Goal: Transaction & Acquisition: Purchase product/service

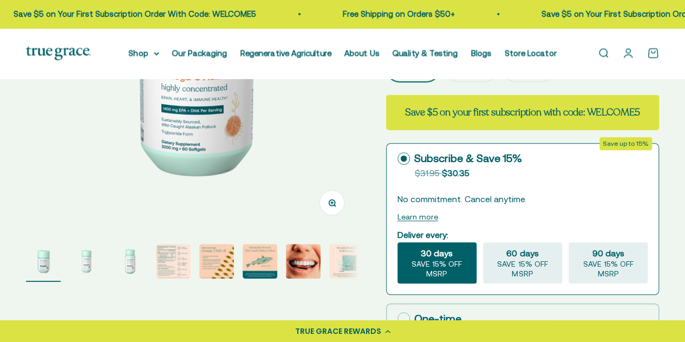
select select "3"
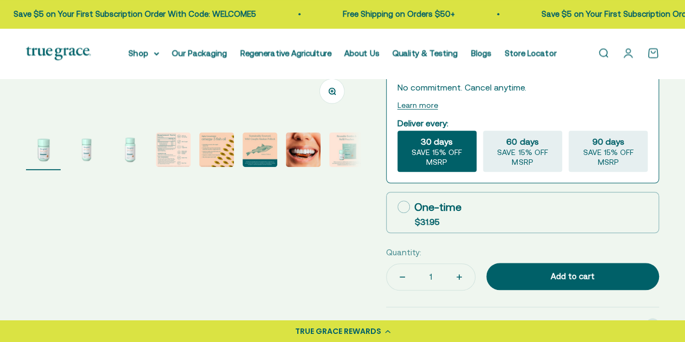
click at [185, 152] on img "Go to item 4" at bounding box center [173, 149] width 35 height 35
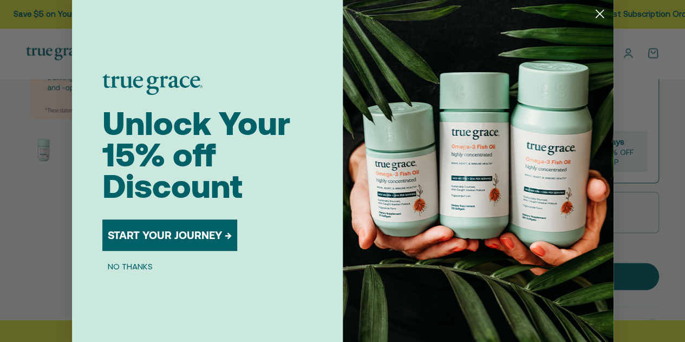
scroll to position [0, 1021]
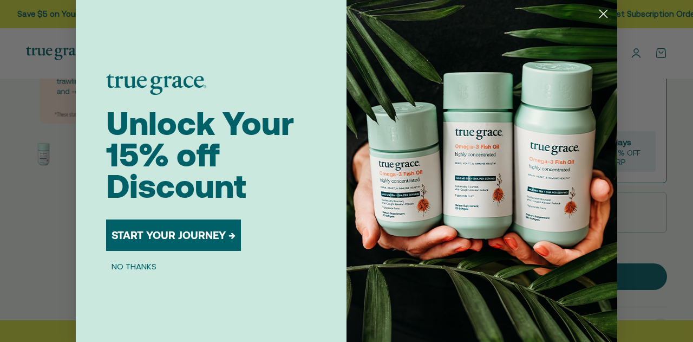
click at [600, 16] on icon "Close dialog" at bounding box center [604, 14] width 8 height 8
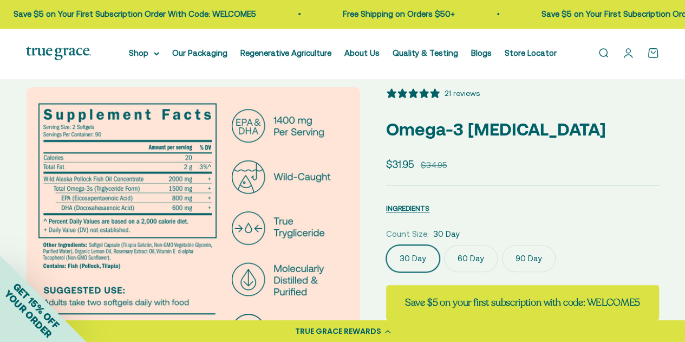
scroll to position [9, 0]
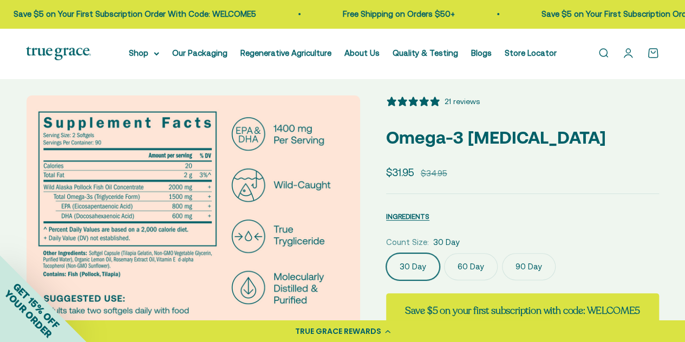
click at [468, 265] on label "60 Day" at bounding box center [471, 266] width 54 height 27
click at [386, 253] on input "60 Day" at bounding box center [386, 252] width 1 height 1
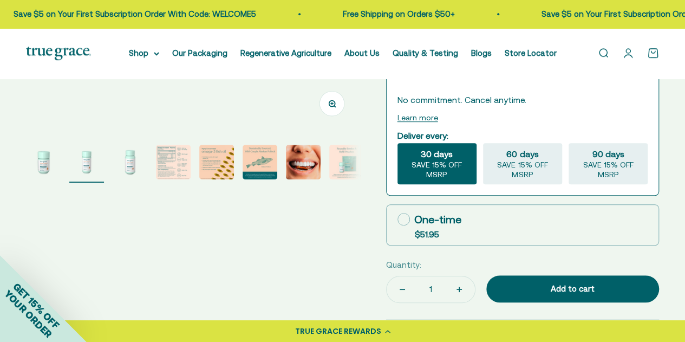
scroll to position [302, 0]
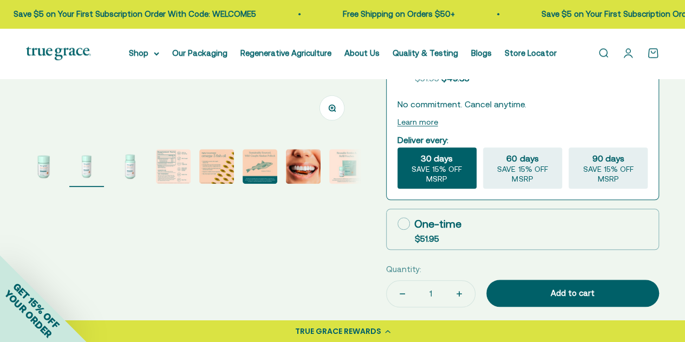
click at [172, 161] on img "Go to item 4" at bounding box center [173, 166] width 35 height 35
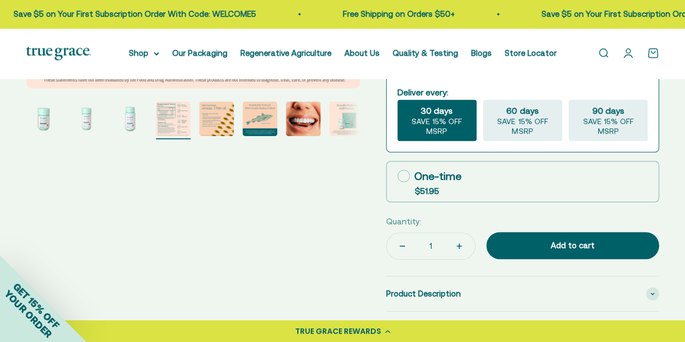
scroll to position [322, 0]
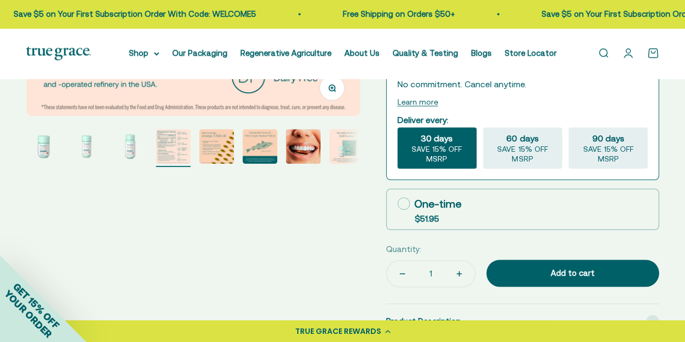
click at [535, 210] on label "One-time $51.95" at bounding box center [523, 209] width 272 height 40
click at [397, 204] on input "One-time $51.95" at bounding box center [397, 203] width 1 height 1
radio input "true"
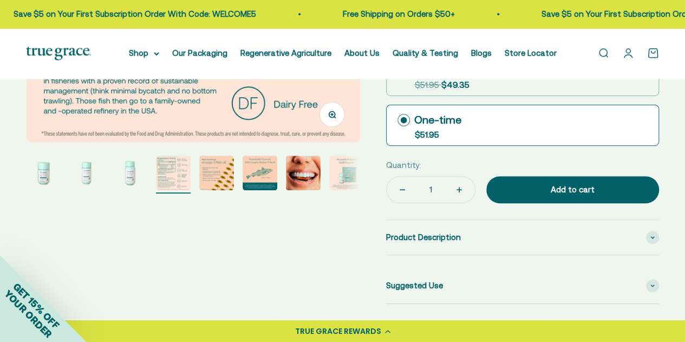
scroll to position [291, 0]
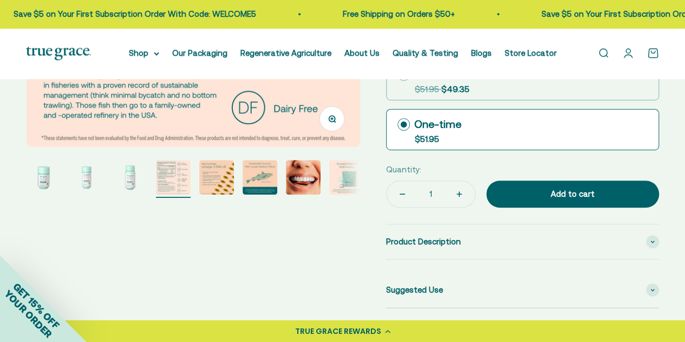
click at [232, 169] on img "Go to item 5" at bounding box center [216, 177] width 35 height 35
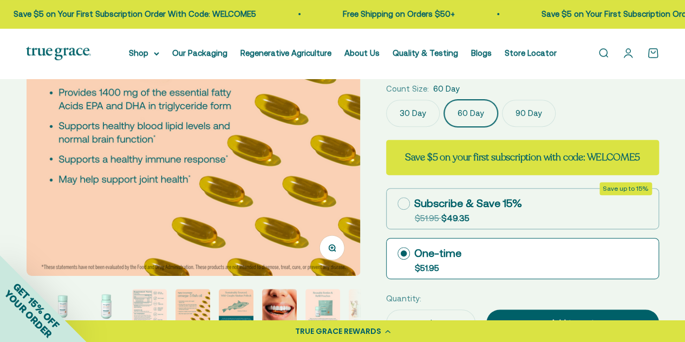
scroll to position [167, 0]
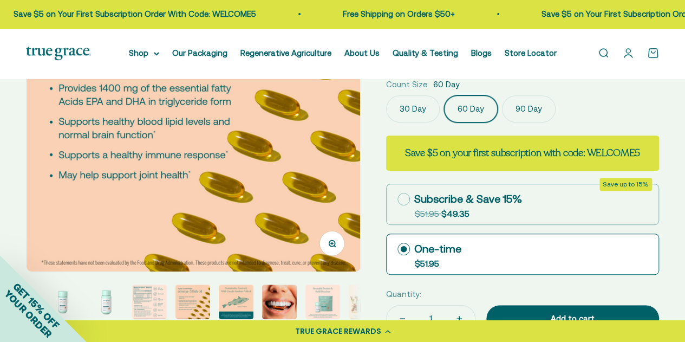
click at [250, 290] on img "Go to item 6" at bounding box center [236, 301] width 35 height 35
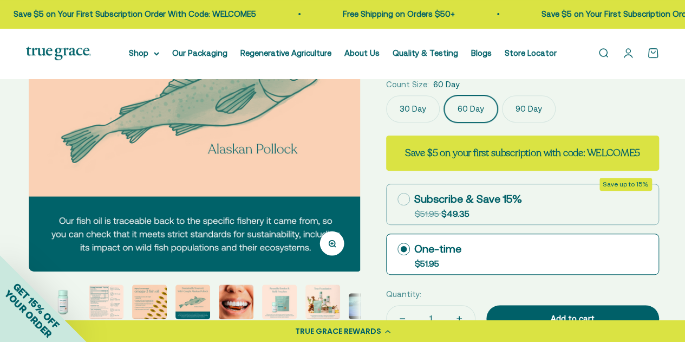
scroll to position [0, 1701]
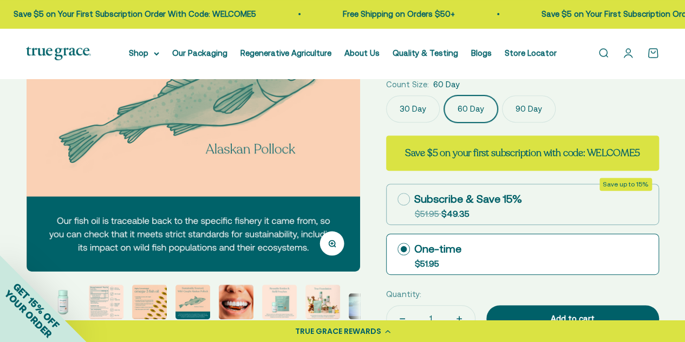
click at [270, 291] on img "Go to item 8" at bounding box center [279, 301] width 35 height 35
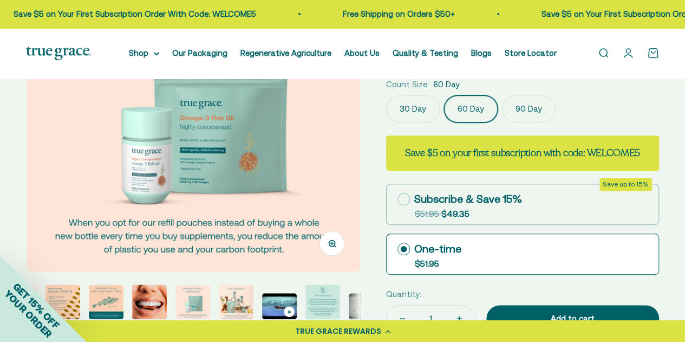
scroll to position [0, 2381]
click at [243, 291] on img "Go to item 9" at bounding box center [236, 301] width 35 height 35
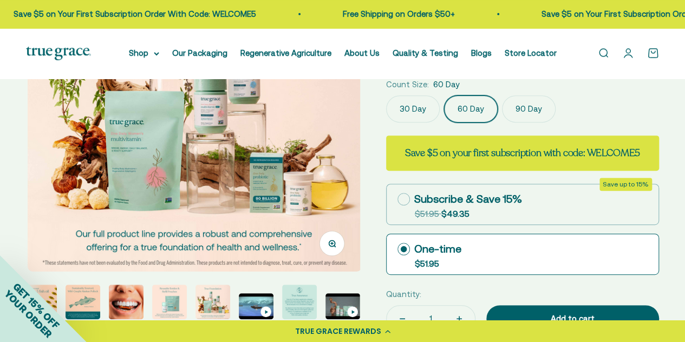
scroll to position [0, 2721]
click at [292, 300] on img "Go to item 11" at bounding box center [299, 301] width 35 height 35
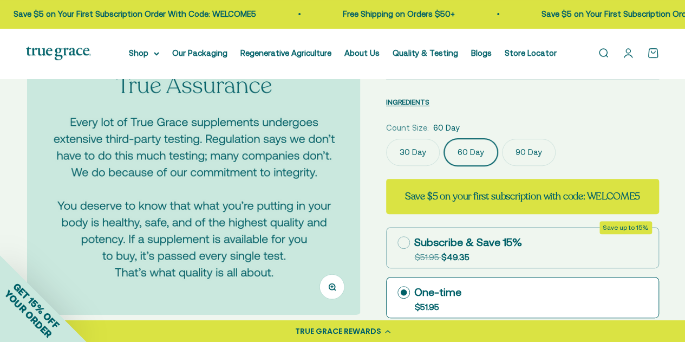
scroll to position [0, 0]
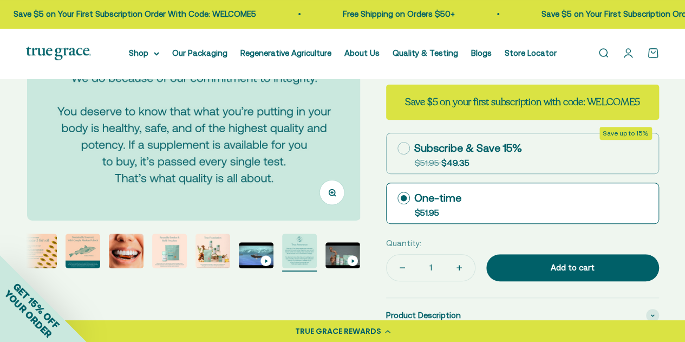
click at [51, 244] on img "Go to item 5" at bounding box center [39, 250] width 35 height 35
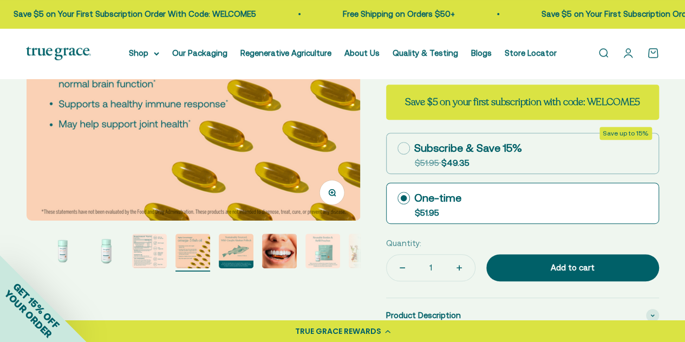
click at [103, 251] on img "Go to item 3" at bounding box center [106, 250] width 35 height 35
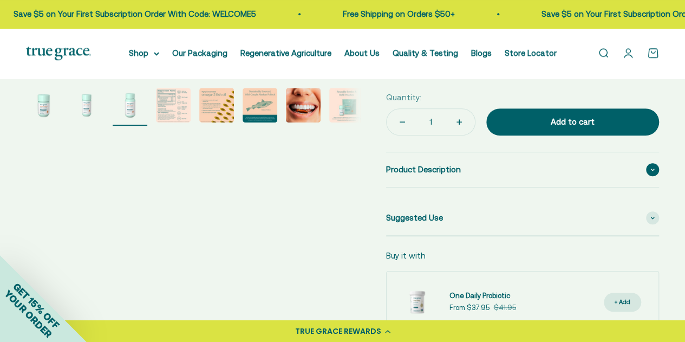
click at [646, 166] on span at bounding box center [652, 169] width 13 height 13
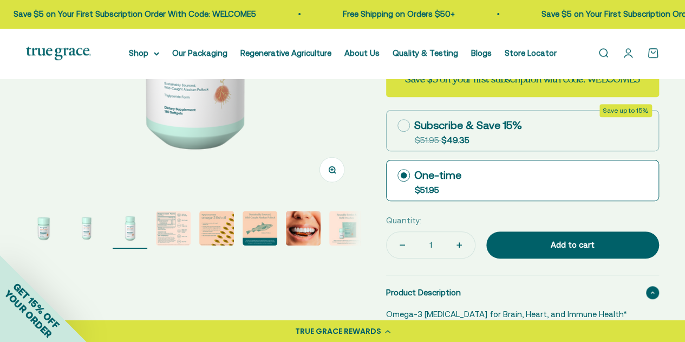
click at [348, 225] on img "Go to item 8" at bounding box center [346, 228] width 35 height 35
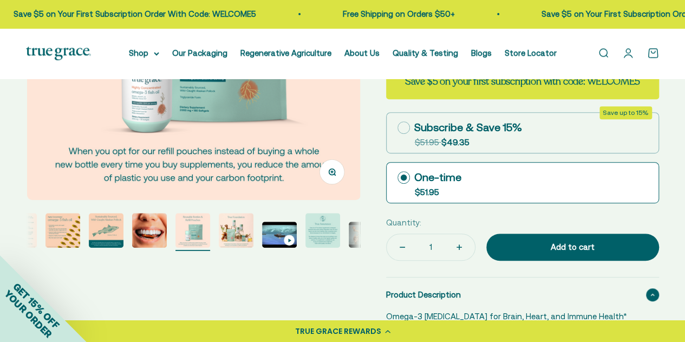
click at [351, 227] on img "Go to item 12" at bounding box center [366, 234] width 35 height 26
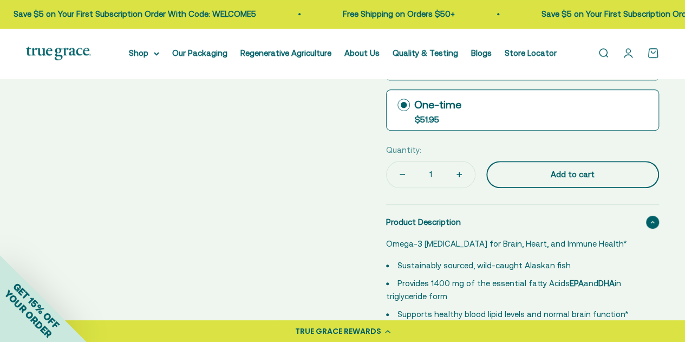
click at [578, 164] on button "Add to cart" at bounding box center [572, 174] width 173 height 27
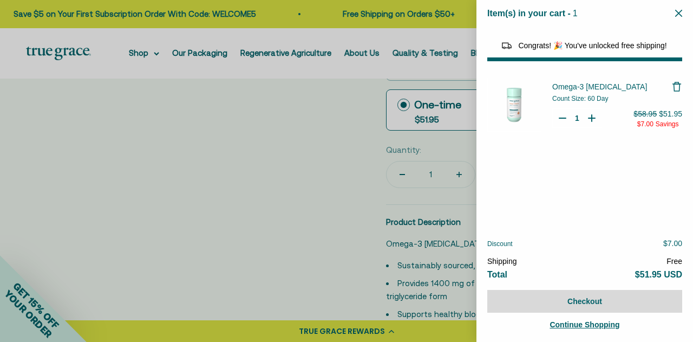
click at [681, 14] on icon "Close" at bounding box center [678, 13] width 7 height 7
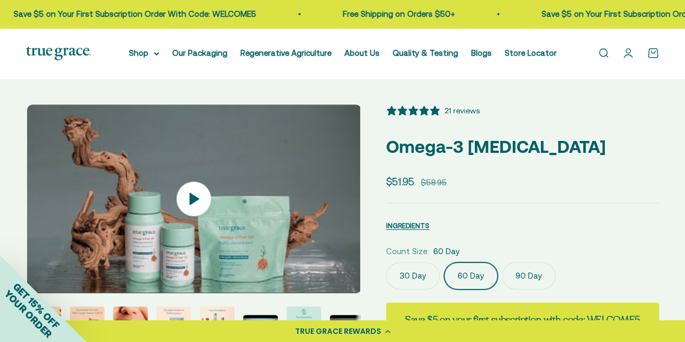
select select "44878154563798"
select select "40058346897600"
click at [415, 55] on link "Quality & Testing" at bounding box center [426, 52] width 66 height 9
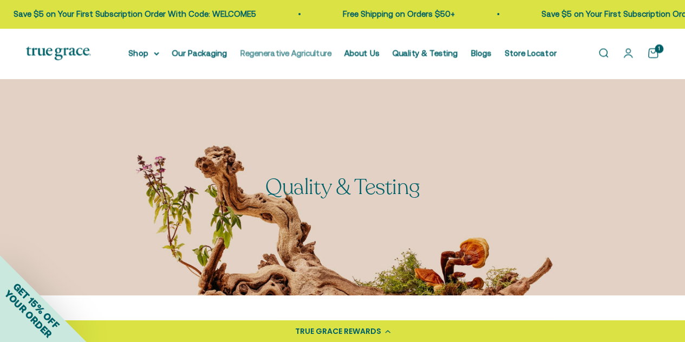
click at [275, 57] on link "Regenerative Agriculture" at bounding box center [285, 52] width 91 height 9
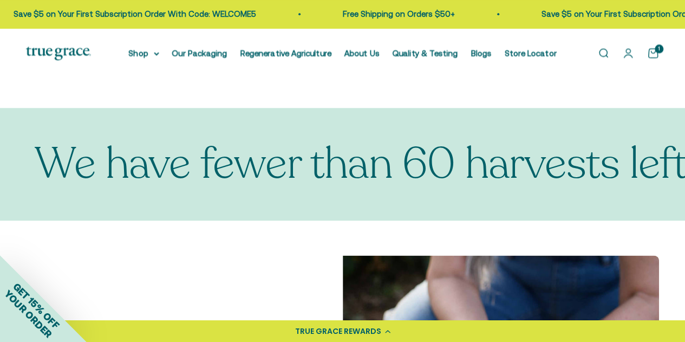
scroll to position [587, 0]
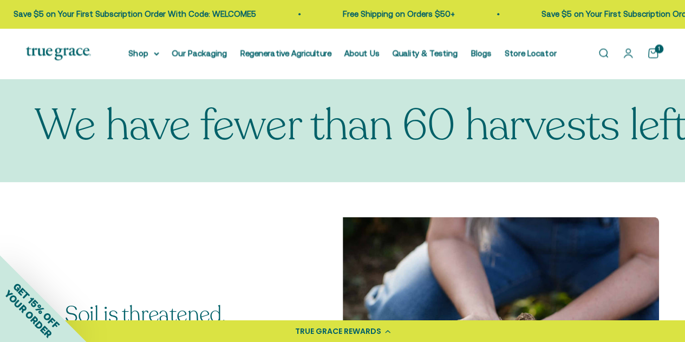
drag, startPoint x: 0, startPoint y: 0, endPoint x: 689, endPoint y: 77, distance: 693.6
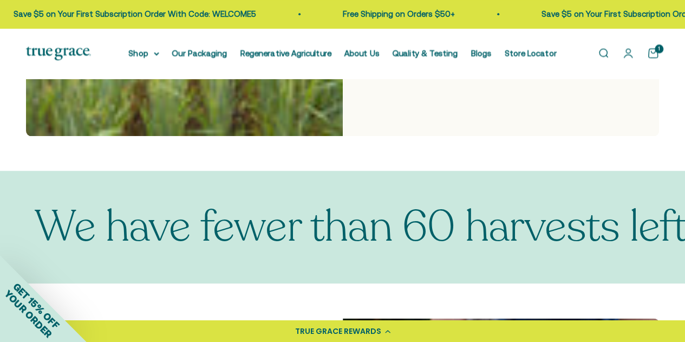
scroll to position [0, 0]
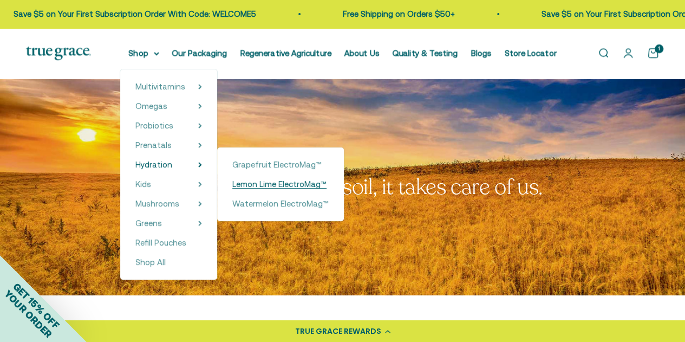
click at [258, 185] on span "Lemon Lime ElectroMag™" at bounding box center [279, 183] width 94 height 9
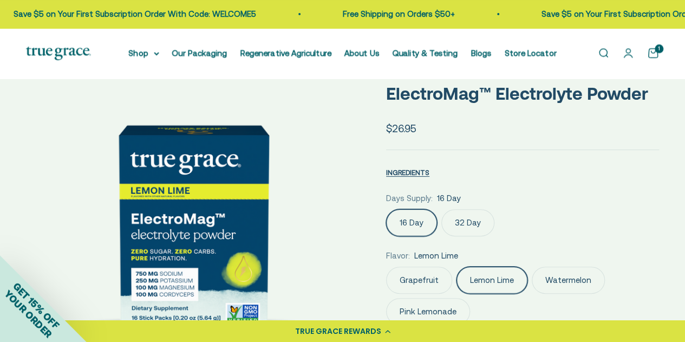
select select "3"
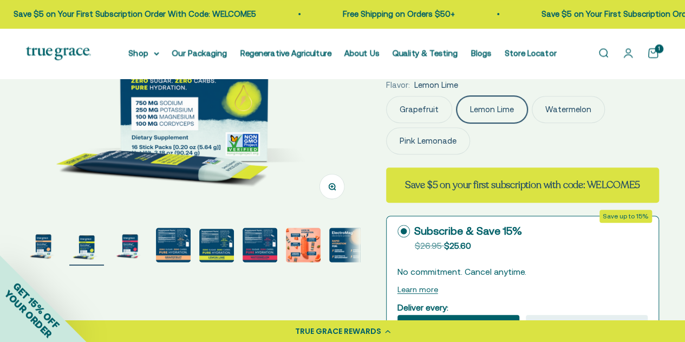
drag, startPoint x: 0, startPoint y: 0, endPoint x: 692, endPoint y: 45, distance: 694.0
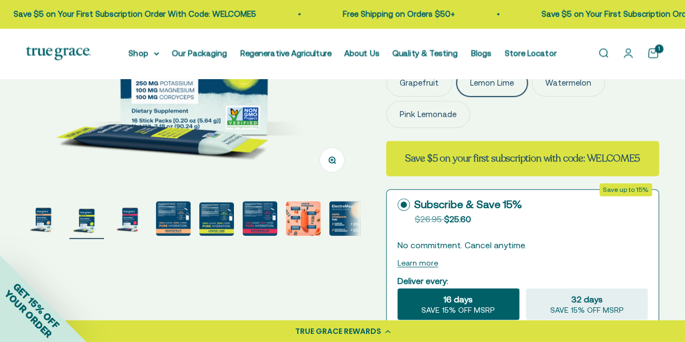
click at [172, 219] on img "Go to item 4" at bounding box center [173, 218] width 35 height 35
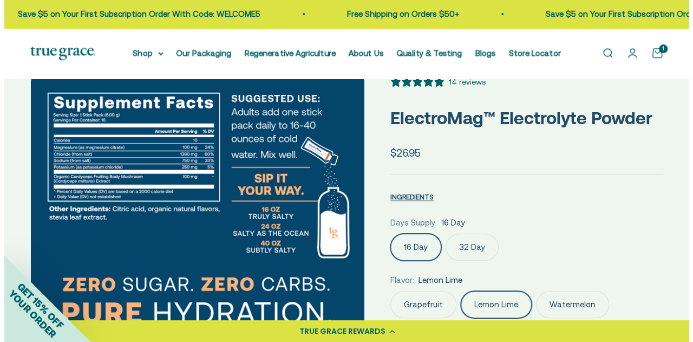
scroll to position [0, 0]
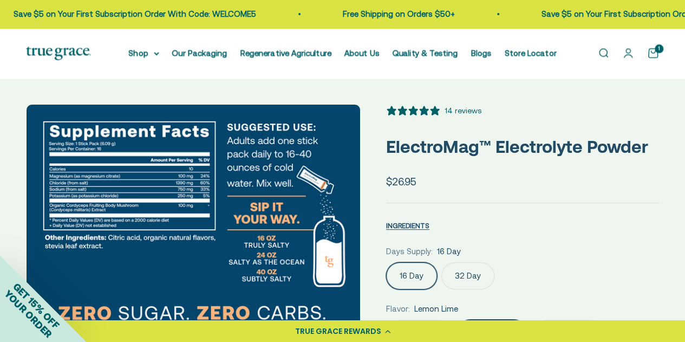
click at [279, 71] on div "Open navigation menu Open search Shop Multivitamins Women's Multivitamin Women'…" at bounding box center [342, 53] width 685 height 50
click at [655, 52] on div "1" at bounding box center [659, 48] width 9 height 9
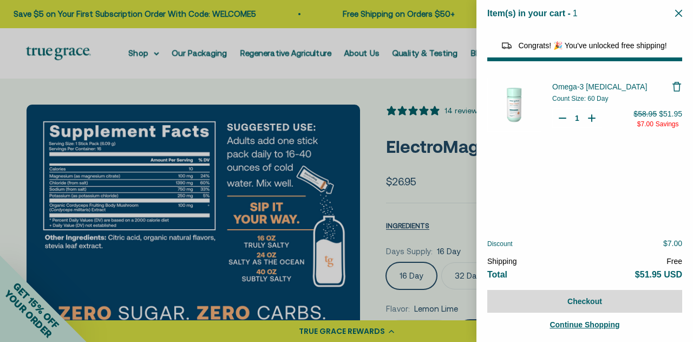
select select "44878154563798"
select select "40058346897600"
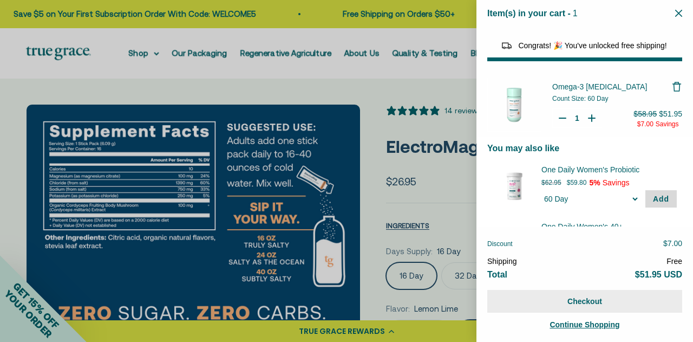
click at [576, 304] on button "Checkout" at bounding box center [584, 301] width 195 height 23
